Goal: Complete application form

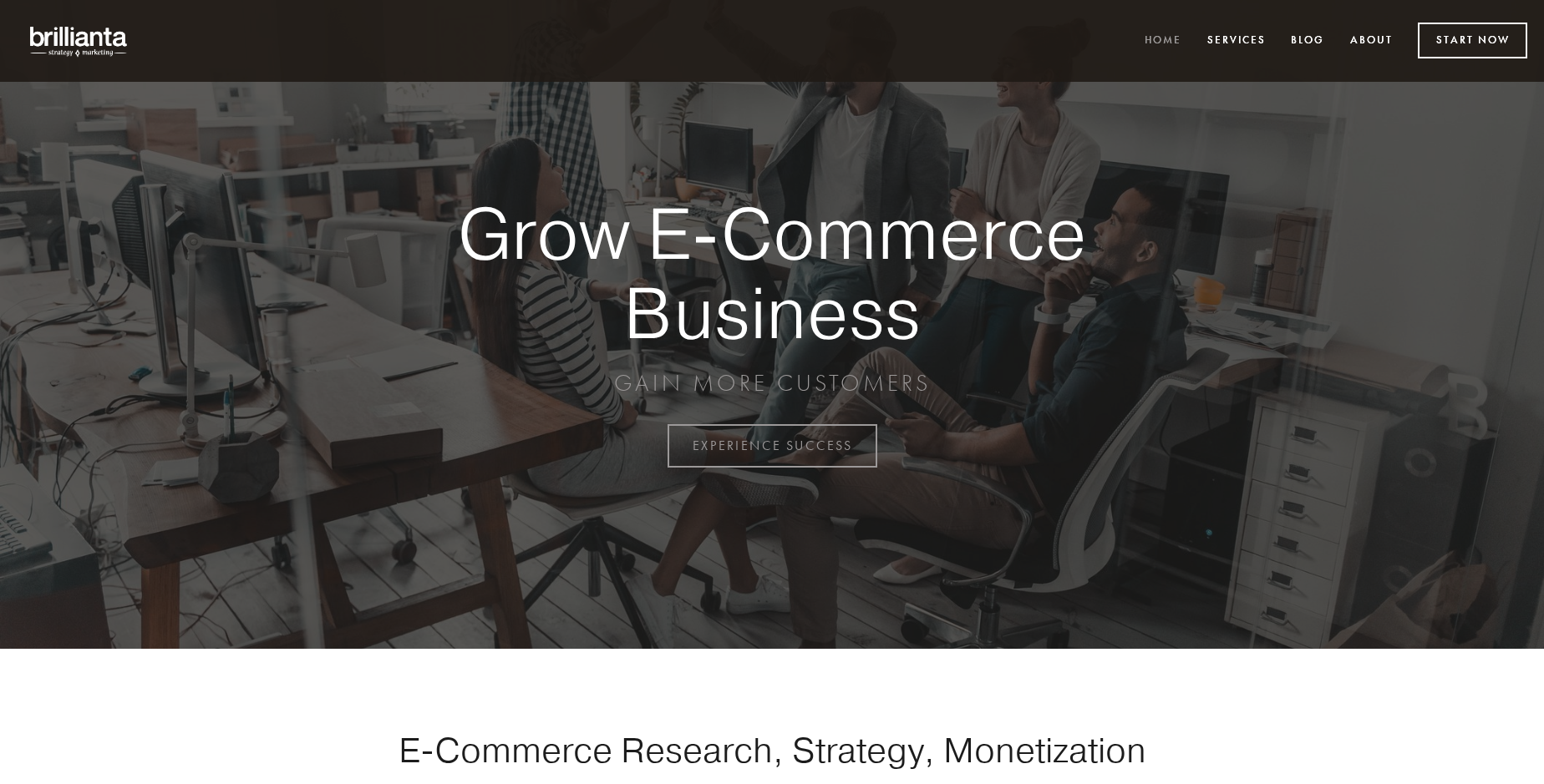
scroll to position [4379, 0]
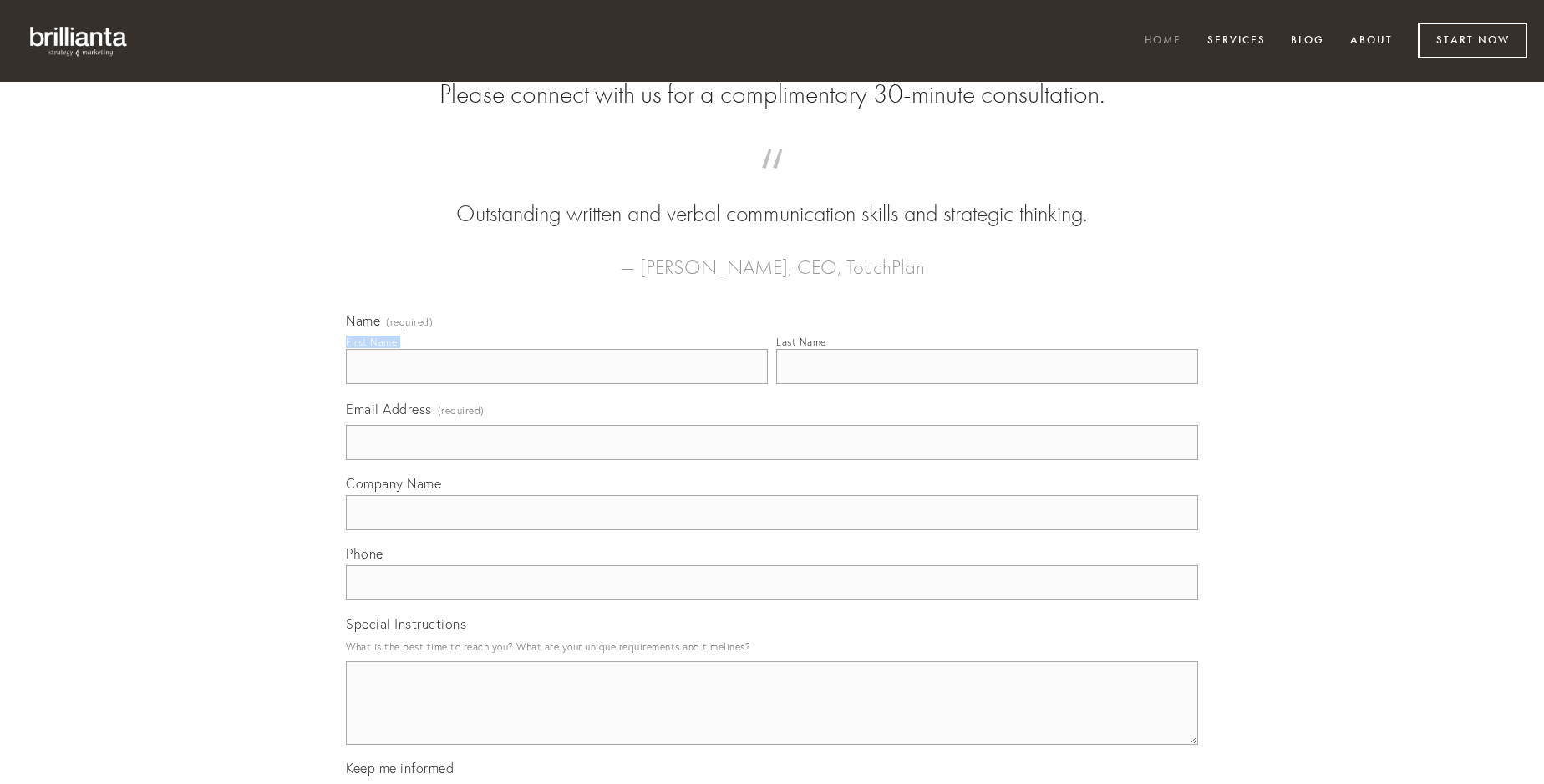
type input "[PERSON_NAME]"
click at [987, 384] on input "Last Name" at bounding box center [987, 366] width 422 height 35
type input "[PERSON_NAME]"
click at [772, 460] on input "Email Address (required)" at bounding box center [772, 442] width 853 height 35
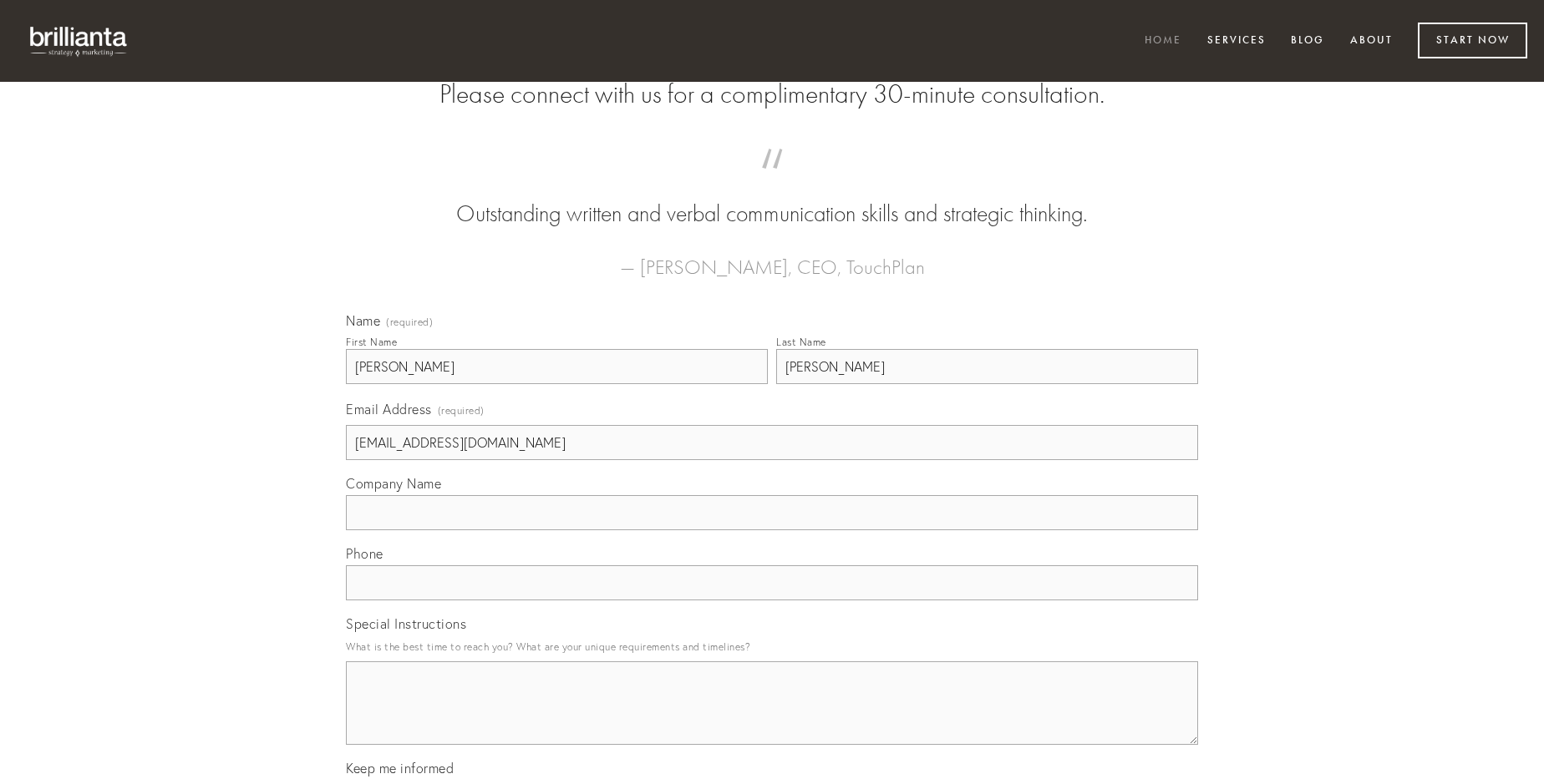
type input "[EMAIL_ADDRESS][DOMAIN_NAME]"
click at [772, 530] on input "Company Name" at bounding box center [772, 512] width 853 height 35
type input "clementia"
click at [772, 600] on input "text" at bounding box center [772, 582] width 853 height 35
click at [772, 718] on textarea "Special Instructions" at bounding box center [772, 703] width 853 height 84
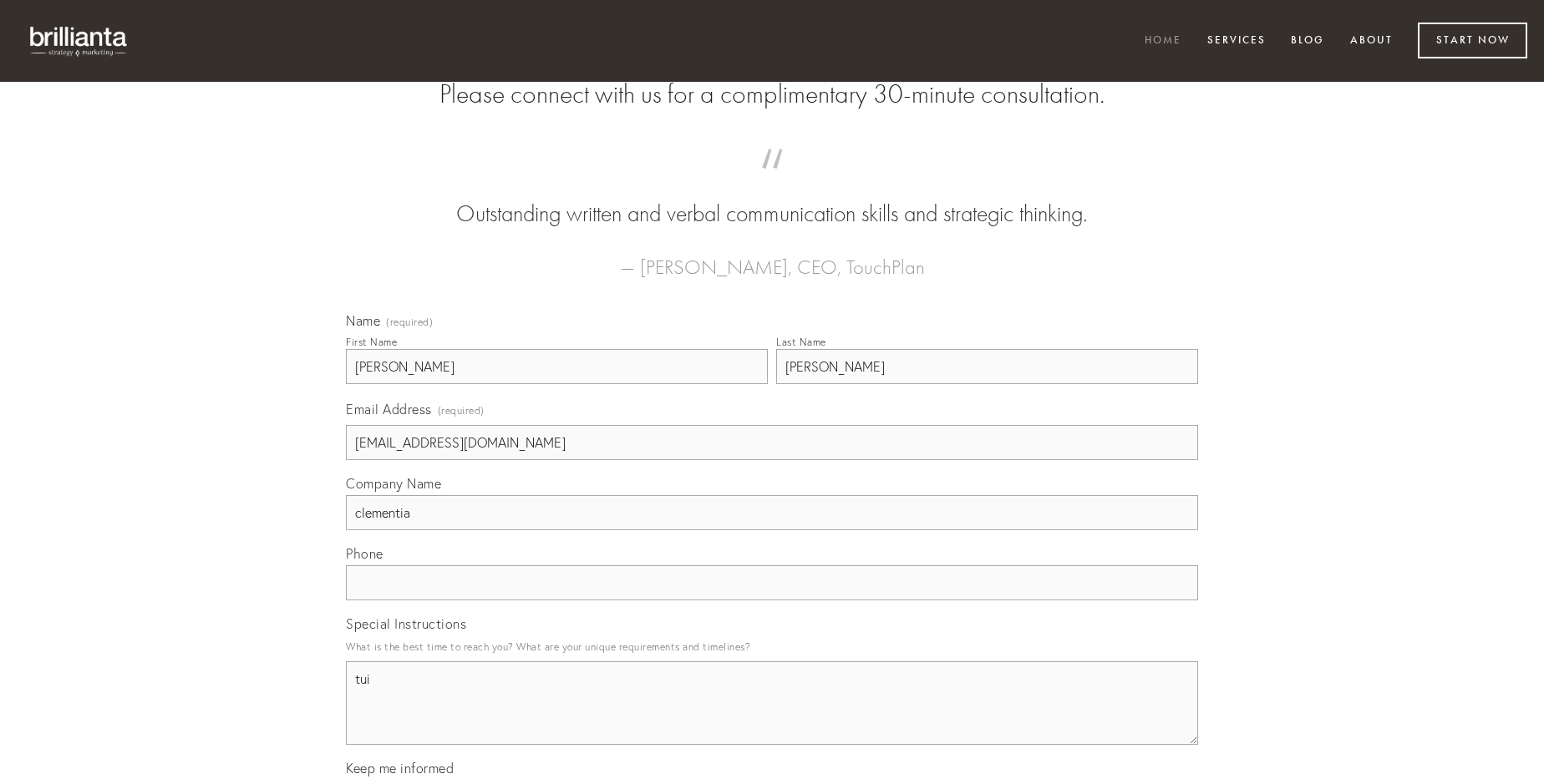
type textarea "tui"
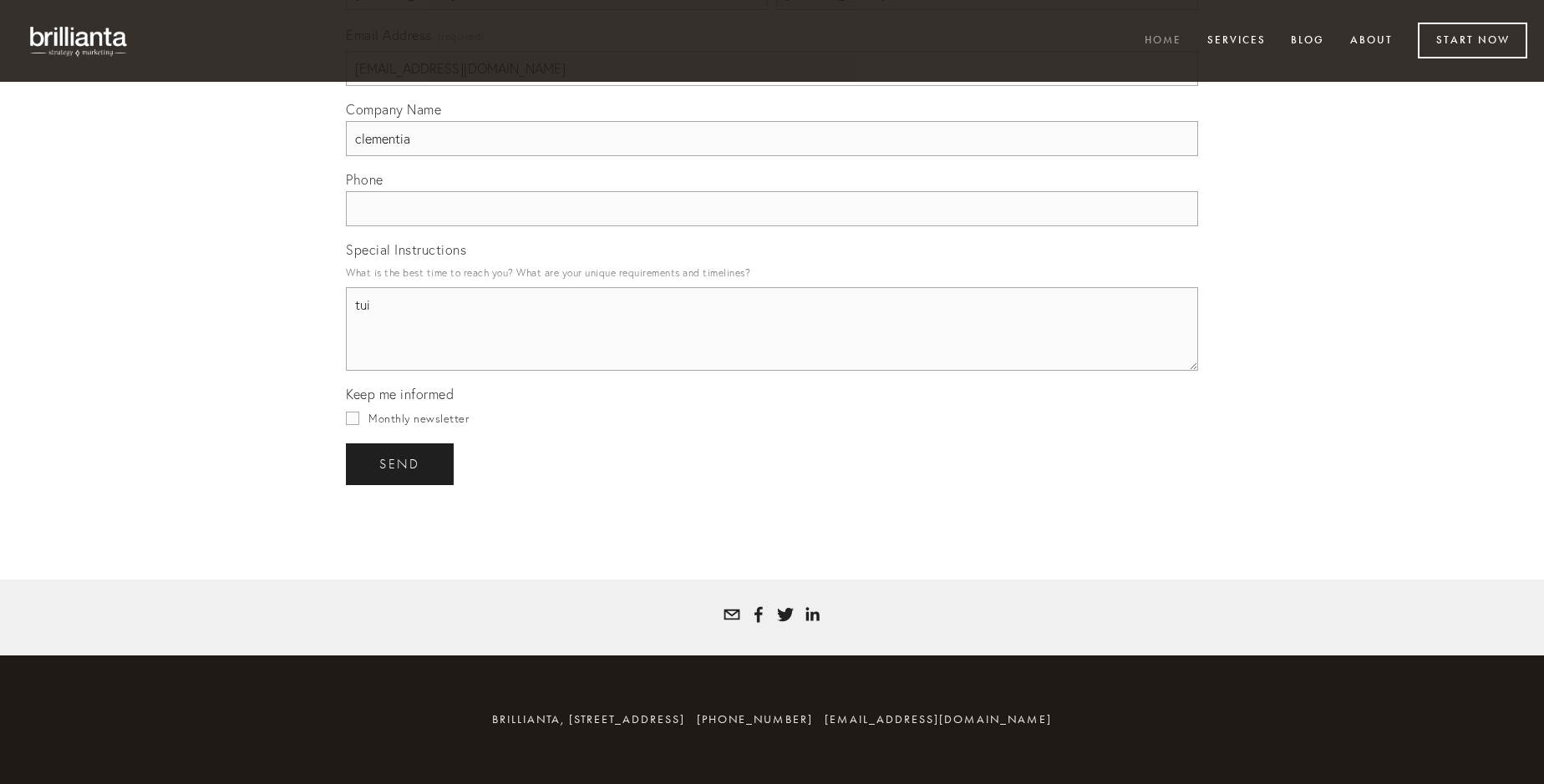
click at [401, 464] on span "send" at bounding box center [399, 464] width 41 height 15
